Goal: Navigation & Orientation: Find specific page/section

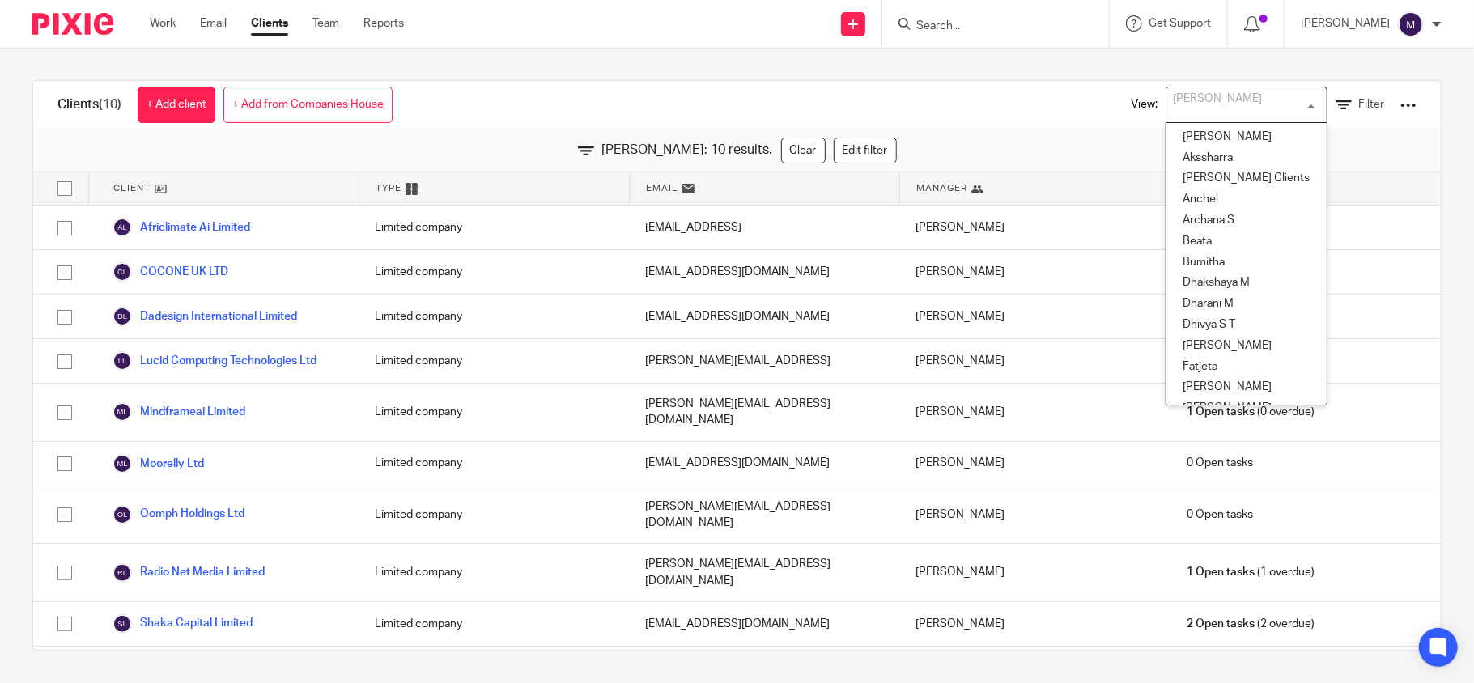
scroll to position [244, 0]
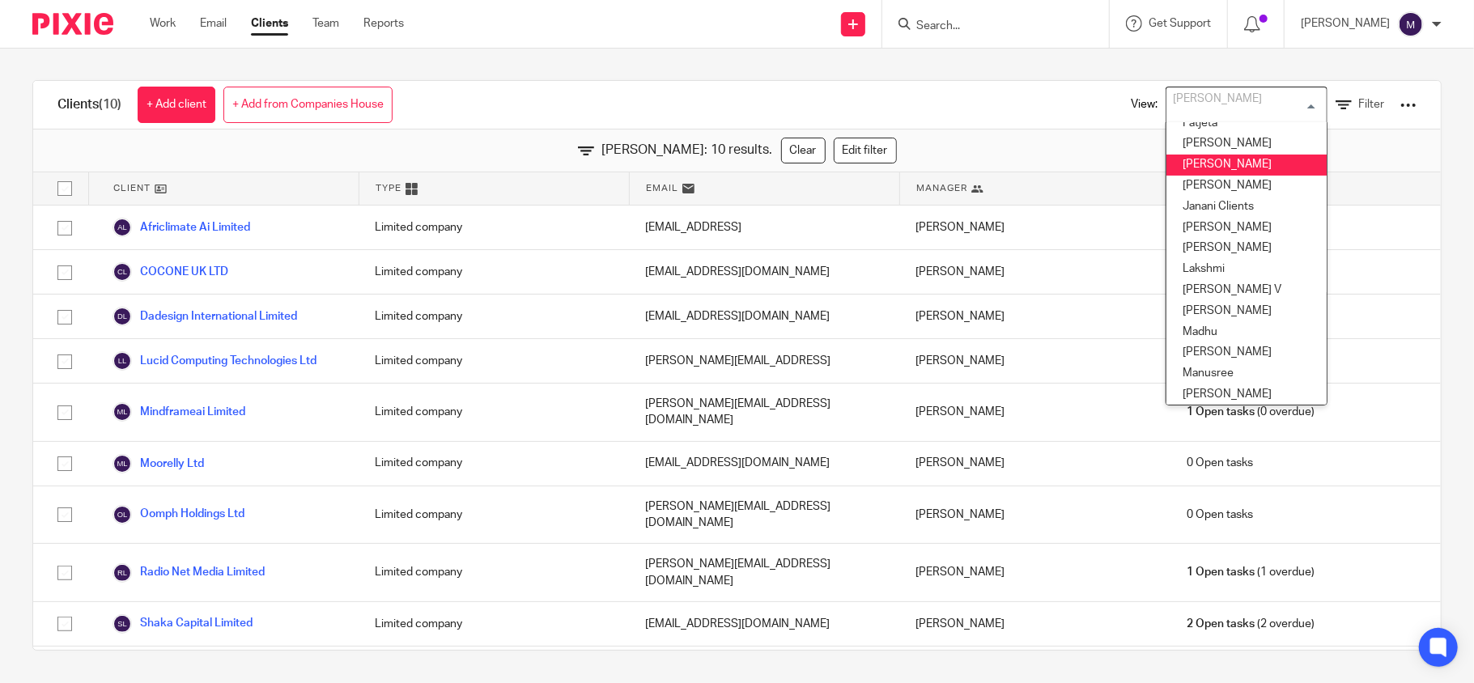
click at [1188, 165] on li "Hely Patel" at bounding box center [1246, 165] width 160 height 21
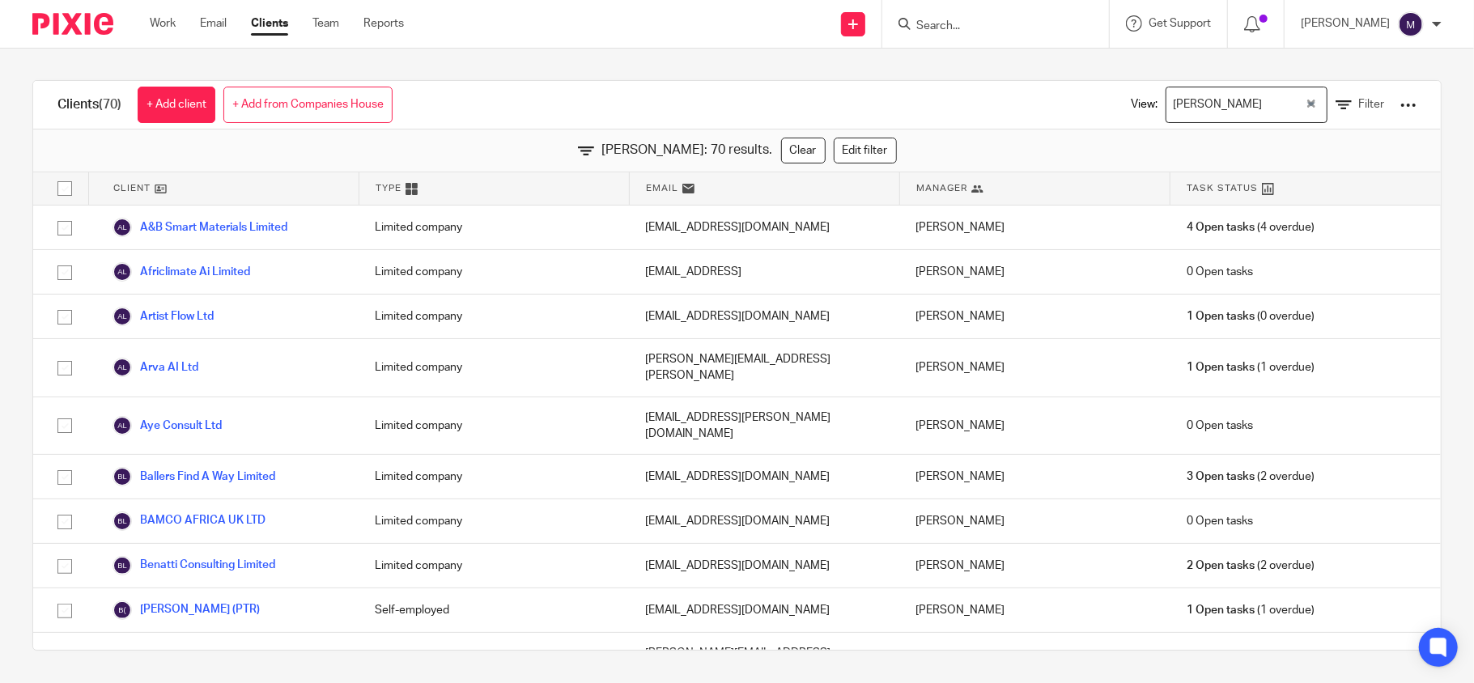
scroll to position [0, 0]
click at [1186, 115] on div "Hely Patel" at bounding box center [1235, 104] width 138 height 32
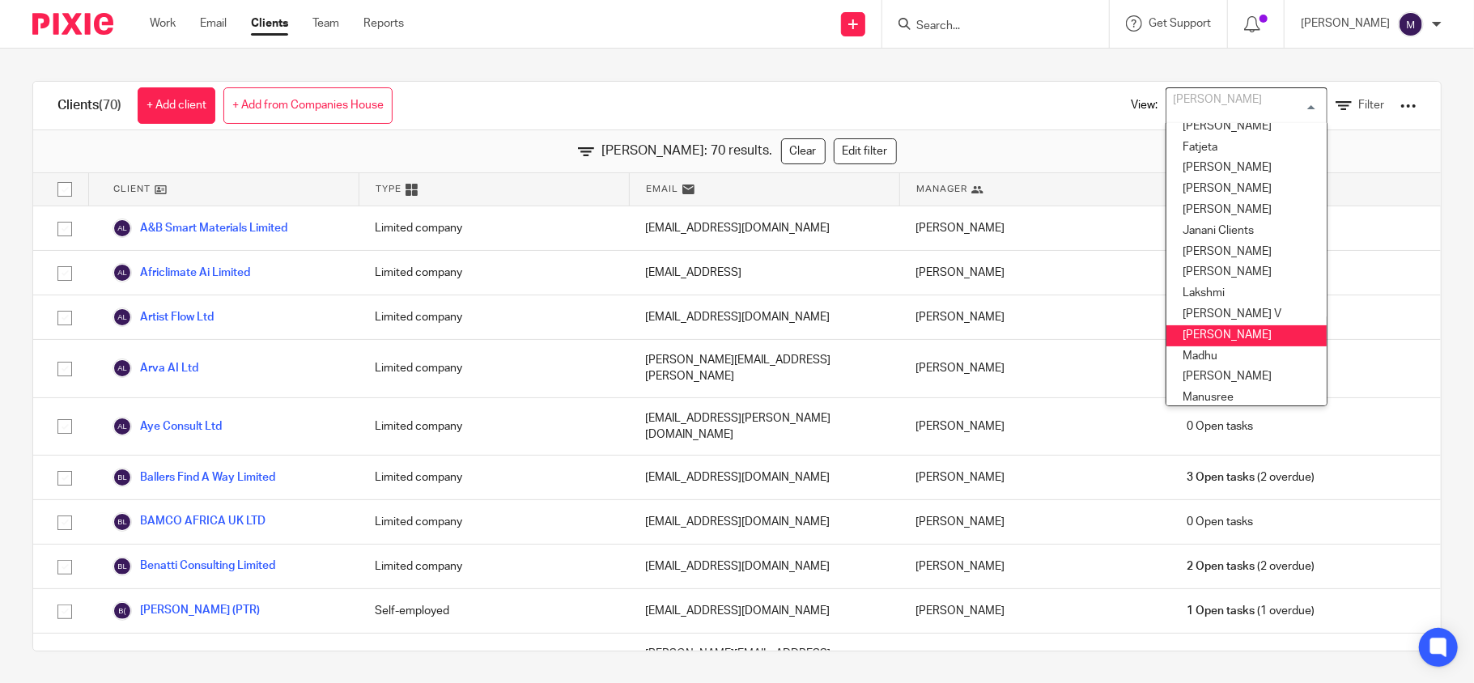
scroll to position [328, 0]
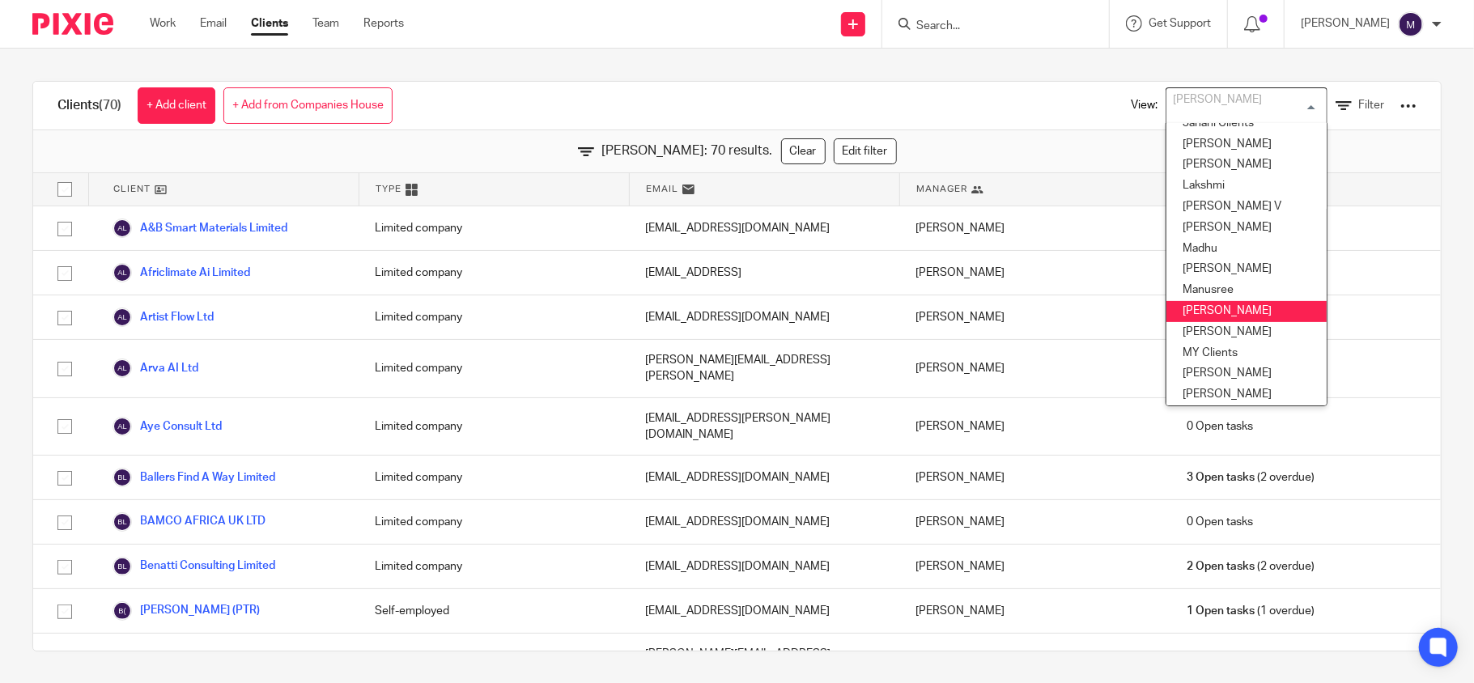
click at [1188, 309] on li "Mithun" at bounding box center [1246, 311] width 160 height 21
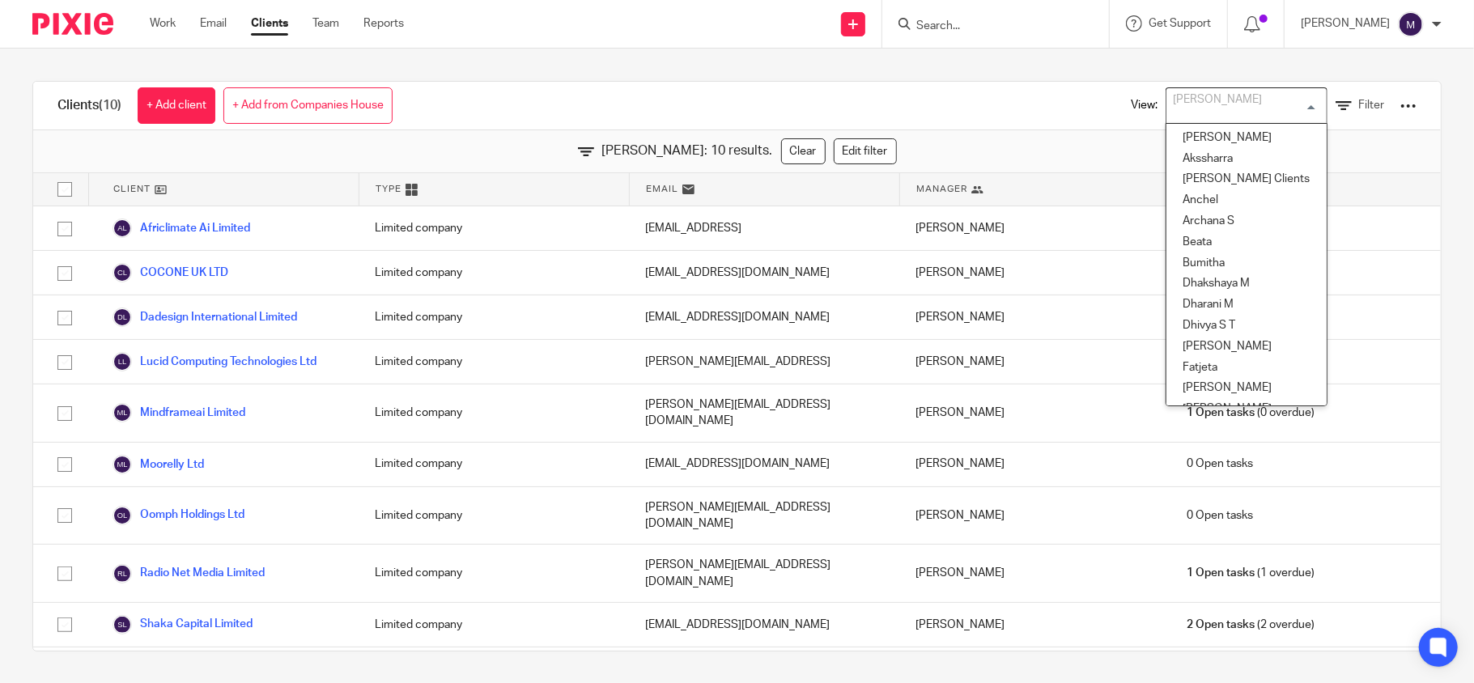
scroll to position [244, 0]
